Goal: Navigation & Orientation: Find specific page/section

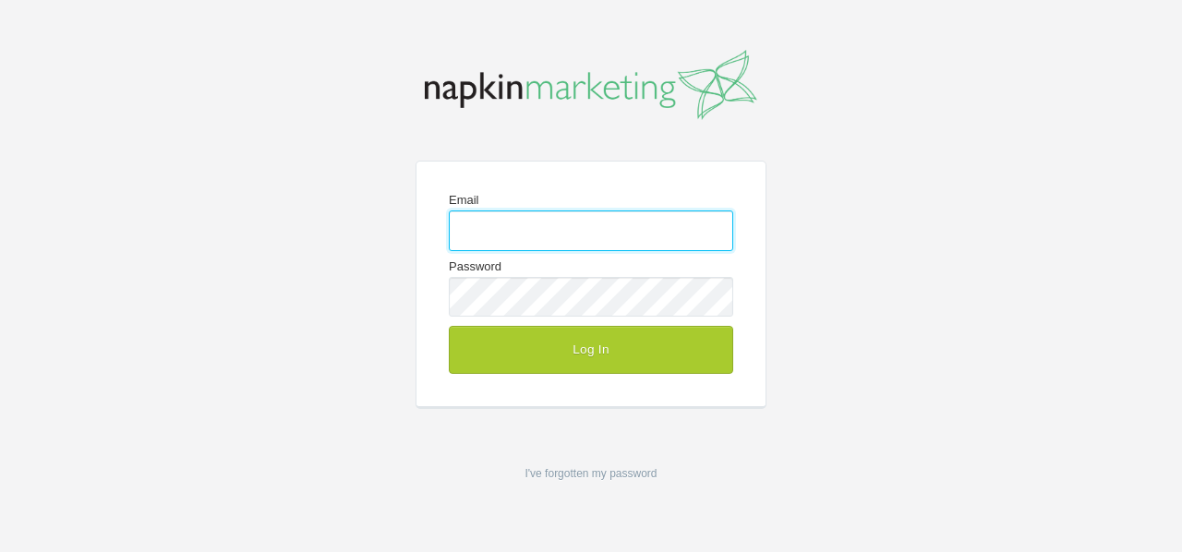
type input "[EMAIL_ADDRESS][DOMAIN_NAME]"
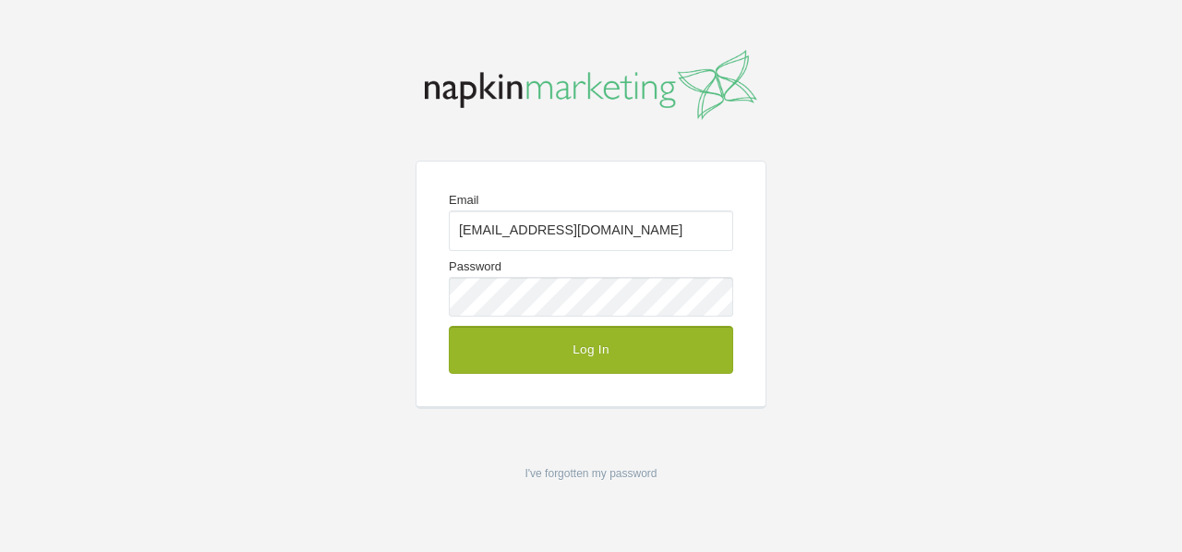
click at [515, 356] on button "Log In" at bounding box center [591, 350] width 284 height 48
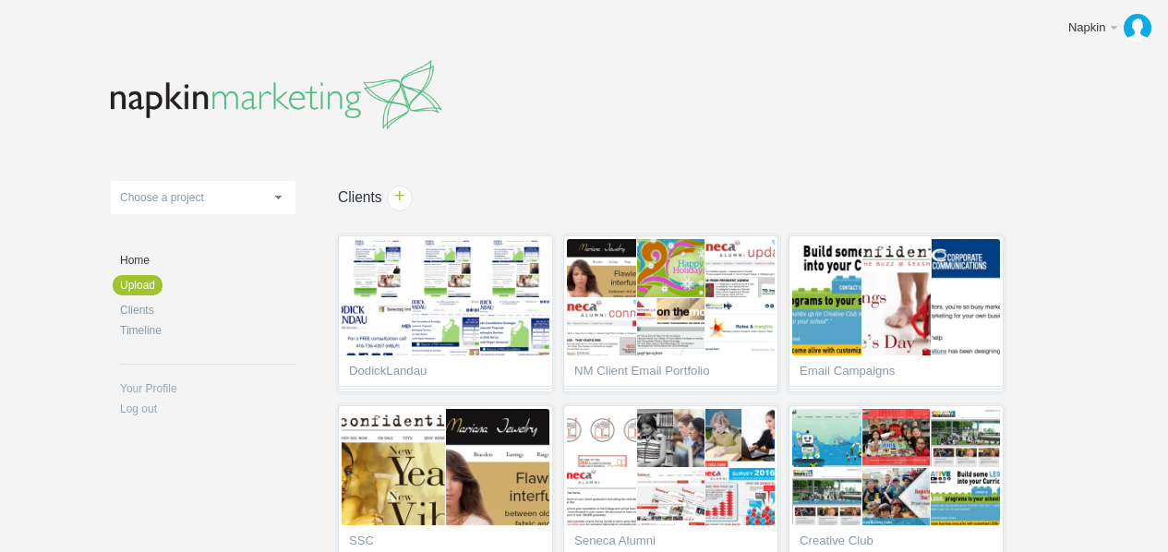
click at [576, 114] on header at bounding box center [584, 90] width 947 height 107
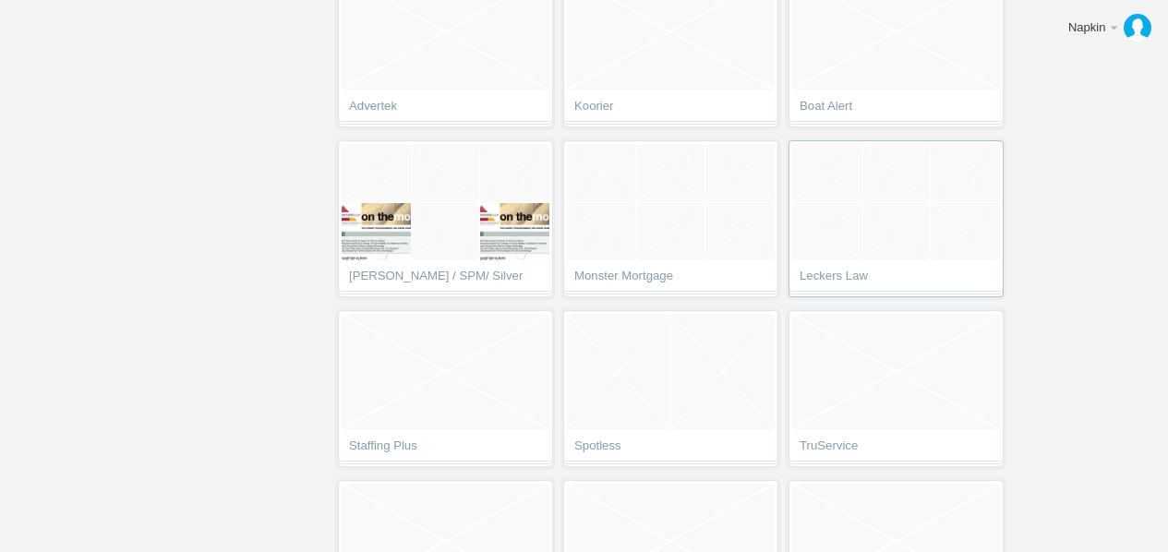
click at [826, 277] on span "Leckers Law" at bounding box center [896, 279] width 193 height 18
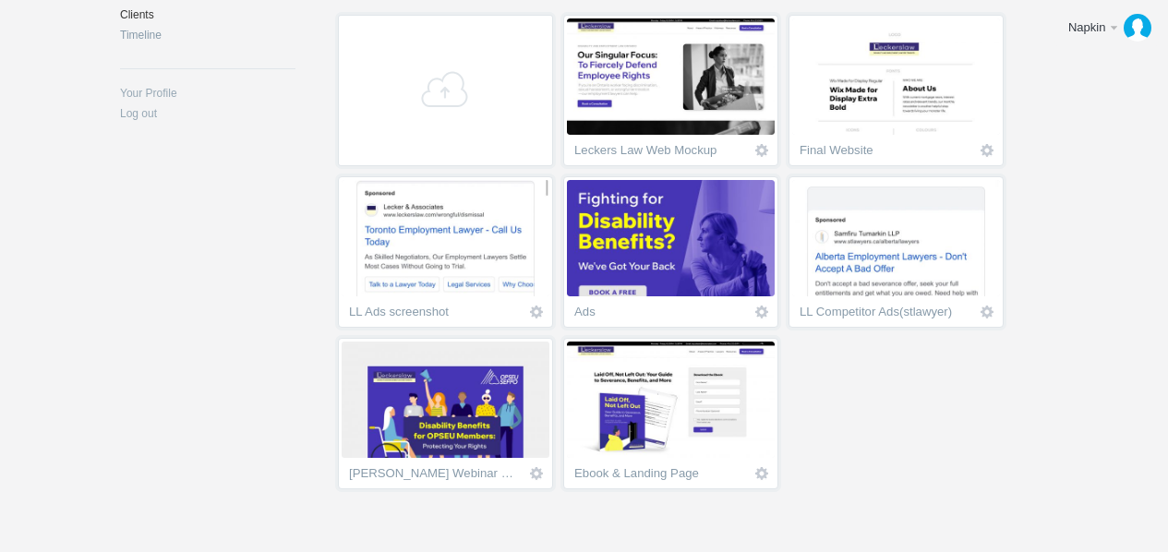
scroll to position [328, 0]
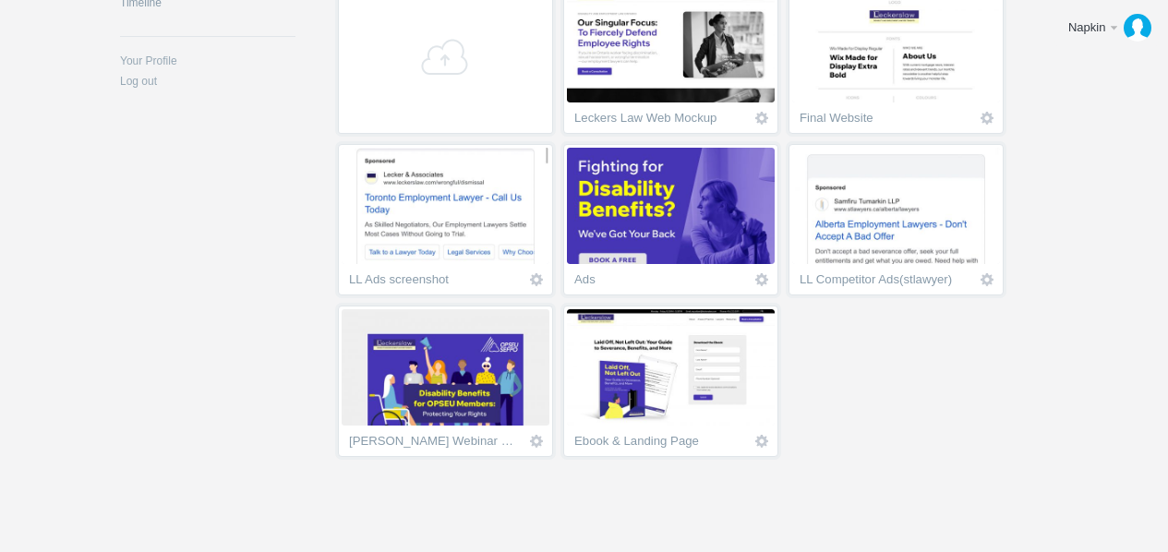
click at [650, 365] on img at bounding box center [671, 367] width 208 height 116
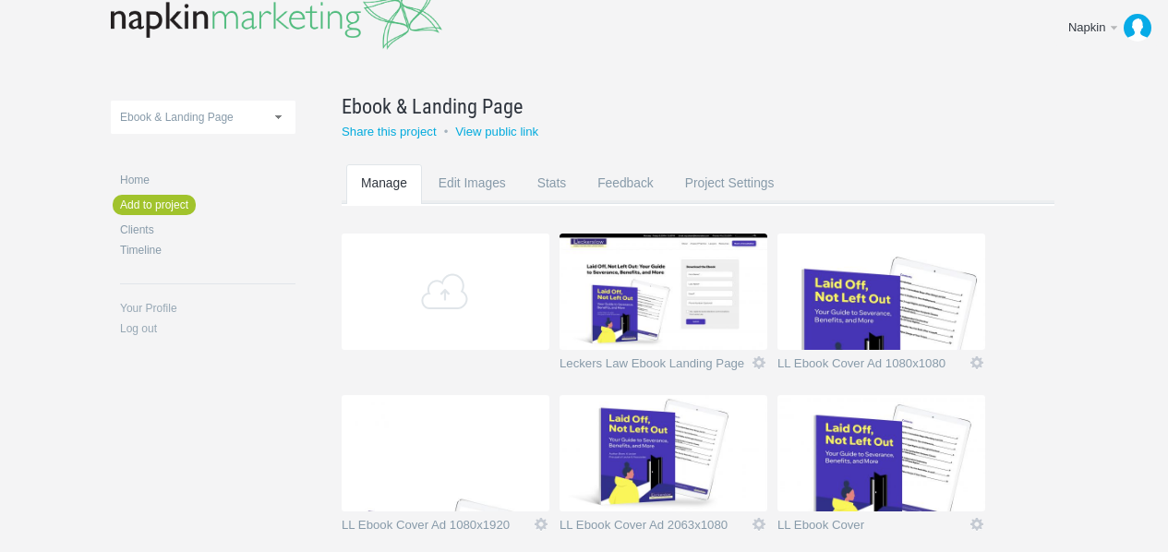
scroll to position [75, 0]
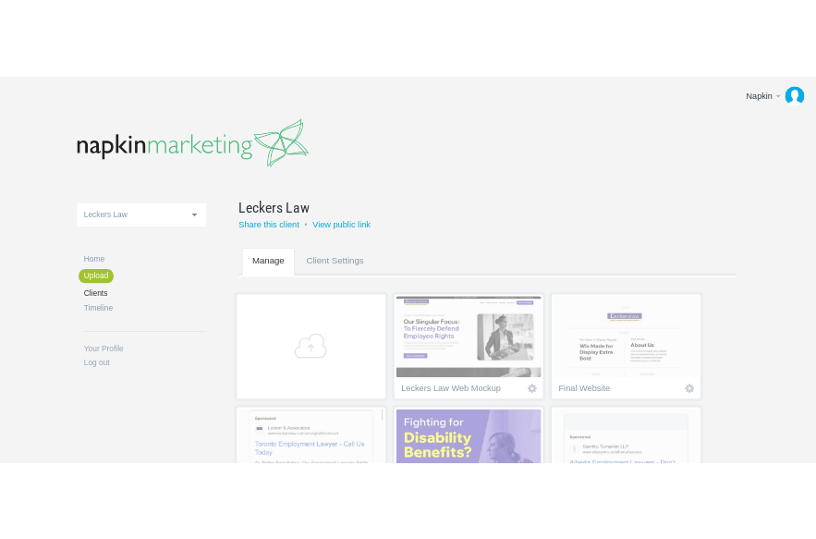
scroll to position [328, 0]
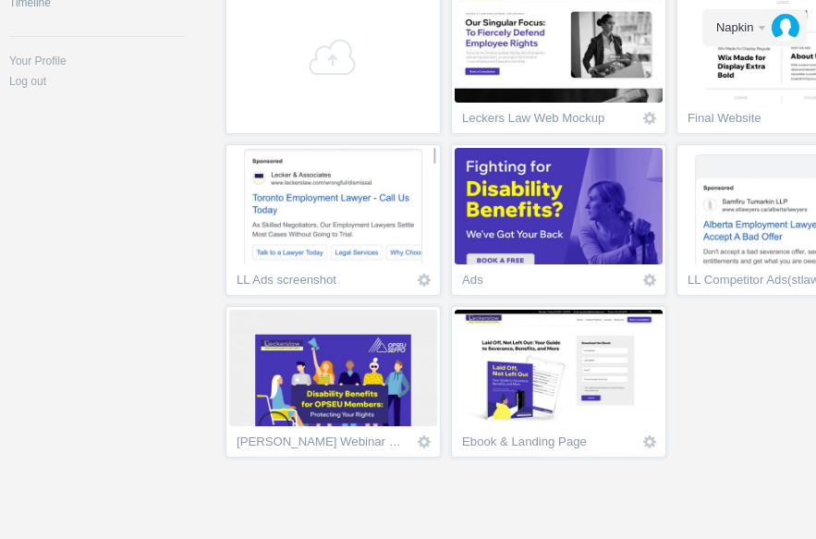
click at [799, 337] on section "+ Leckers Law Web Mockup Icon View project Remove Final Website Icon View proje…" at bounding box center [577, 225] width 697 height 478
click at [575, 185] on img at bounding box center [558, 206] width 208 height 116
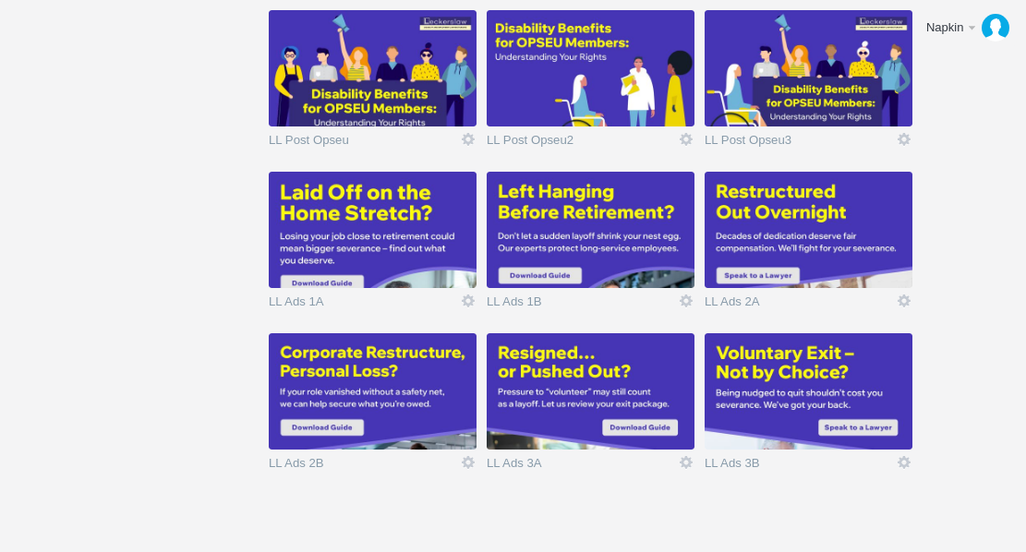
scroll to position [1789, 0]
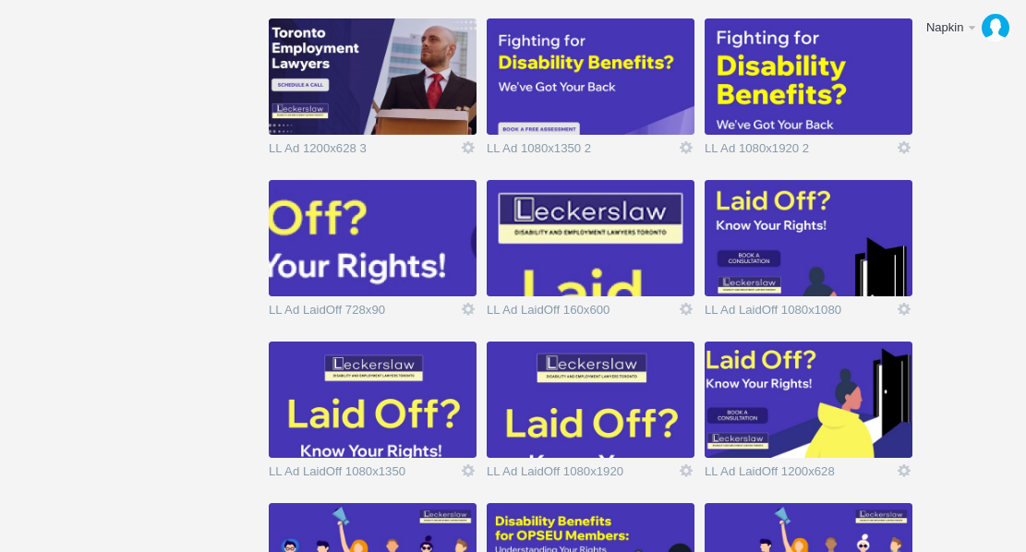
scroll to position [1269, 0]
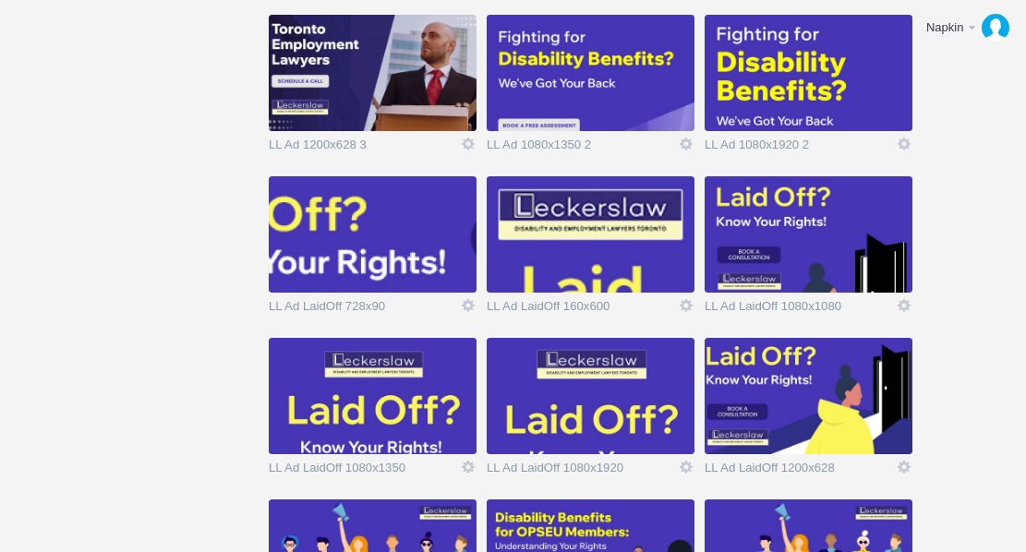
click at [770, 226] on img at bounding box center [809, 234] width 208 height 116
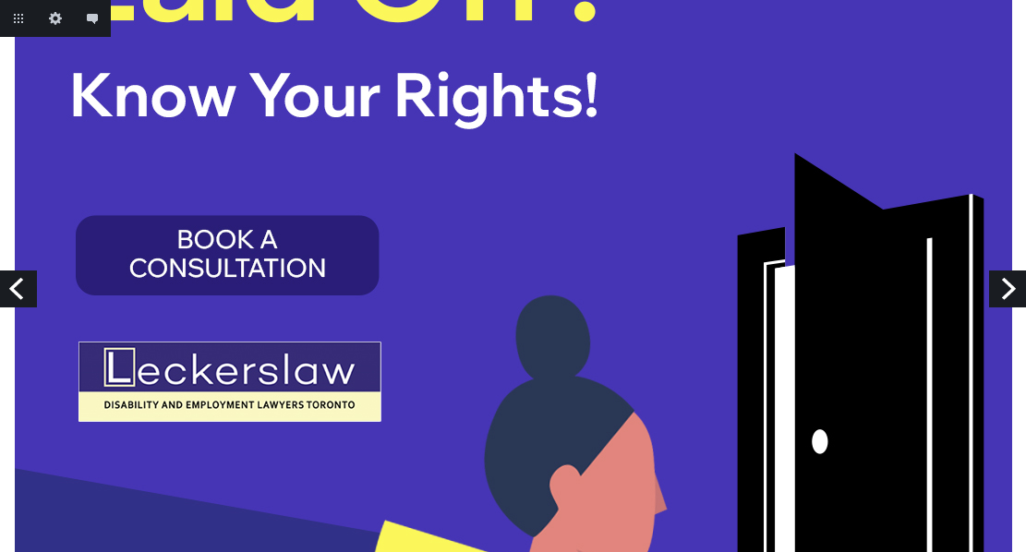
scroll to position [115, 0]
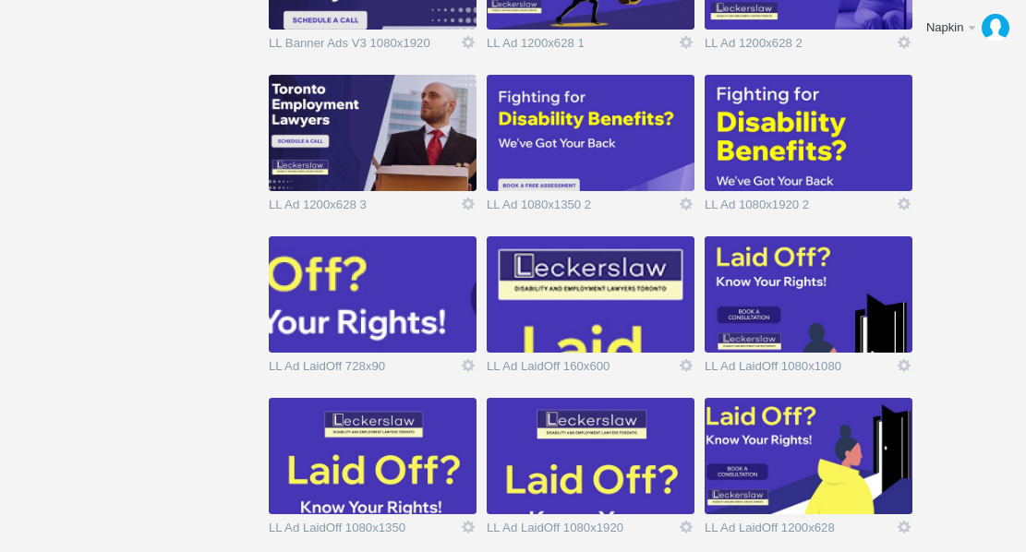
scroll to position [1205, 0]
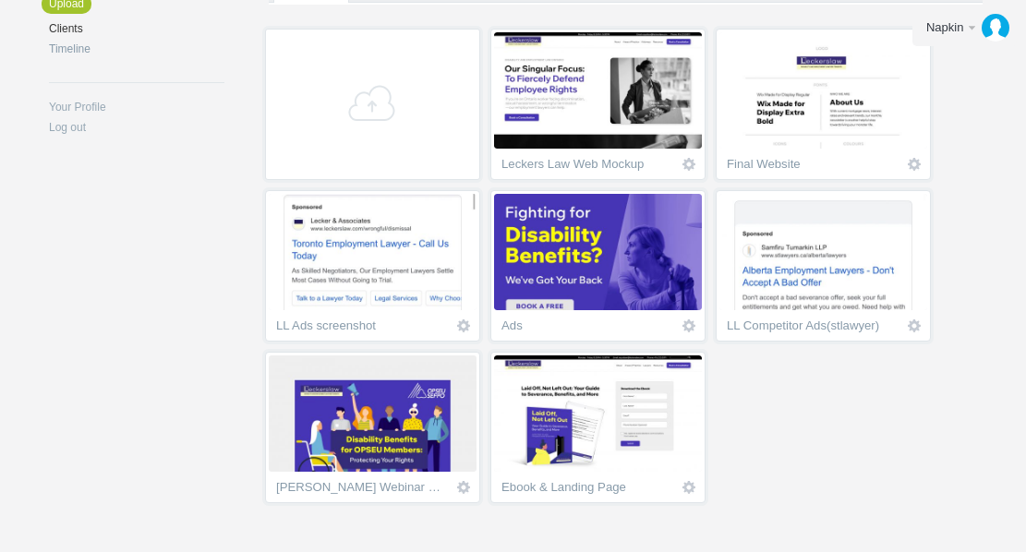
scroll to position [328, 0]
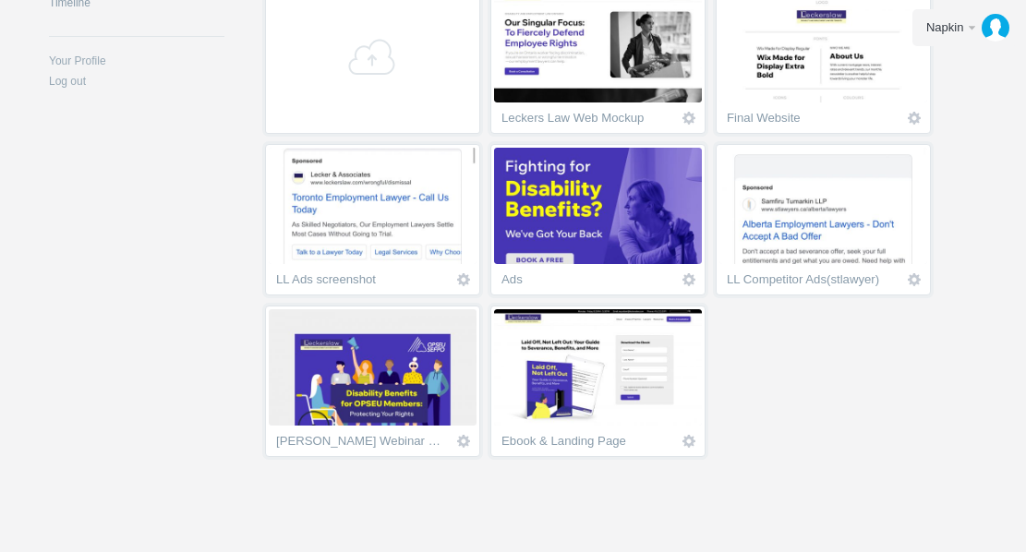
click at [543, 403] on img at bounding box center [598, 367] width 208 height 116
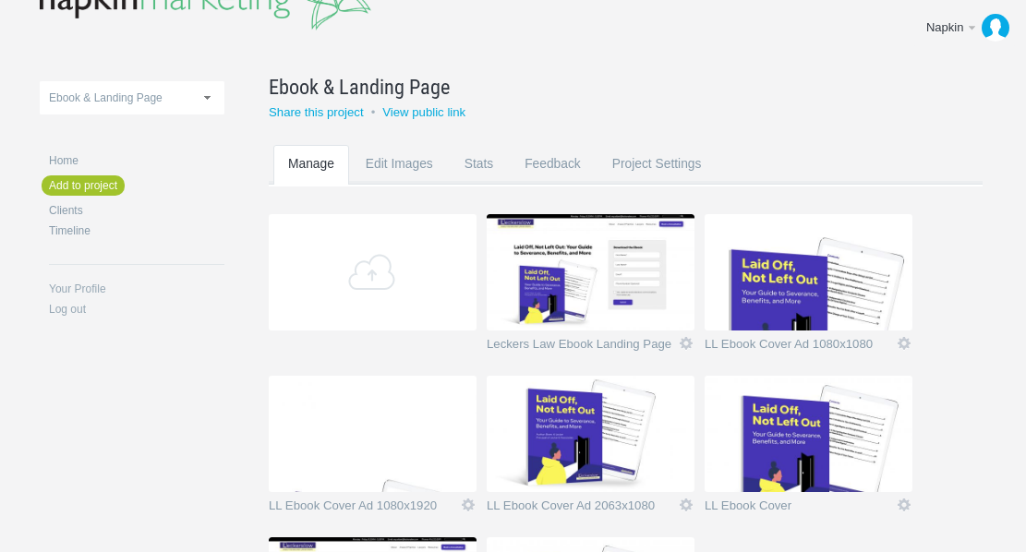
scroll to position [40, 0]
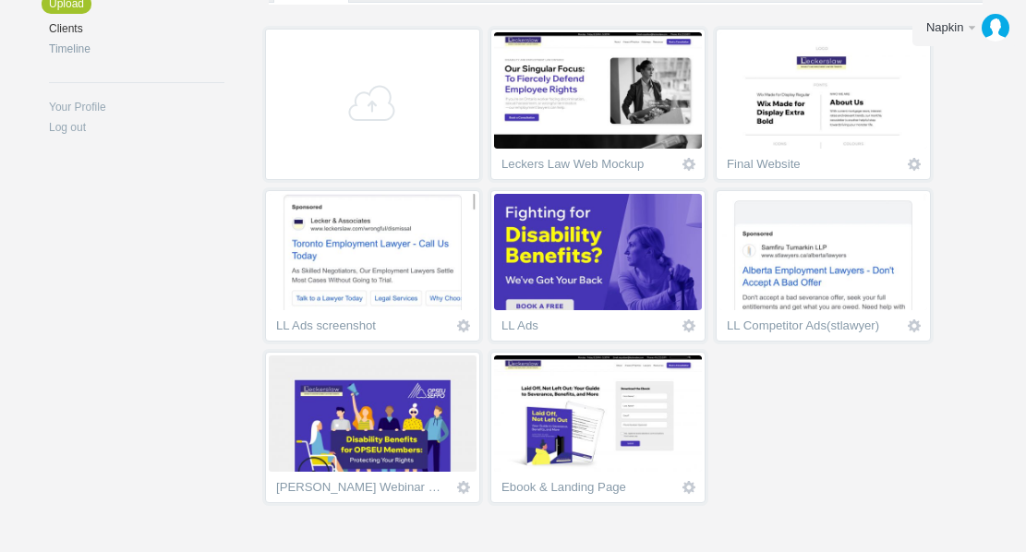
scroll to position [284, 0]
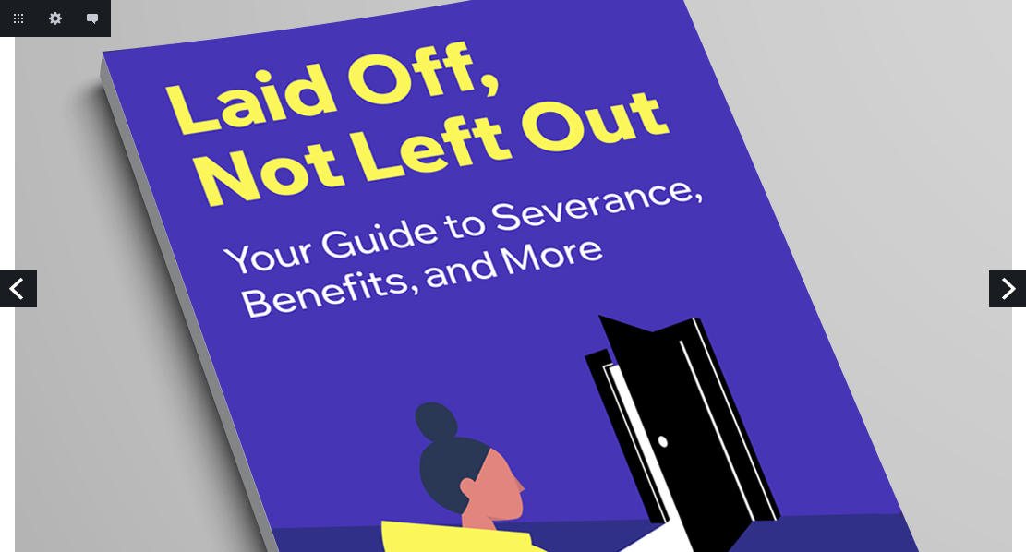
scroll to position [88, 0]
